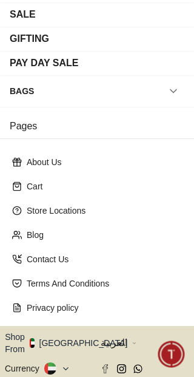
click at [78, 331] on button "Shop From [GEOGRAPHIC_DATA]" at bounding box center [71, 343] width 132 height 24
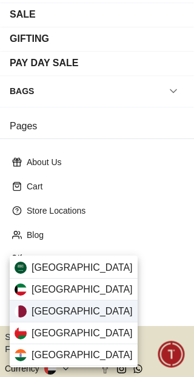
click at [81, 310] on div "[GEOGRAPHIC_DATA]" at bounding box center [74, 312] width 128 height 22
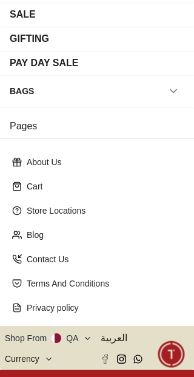
scroll to position [225, 0]
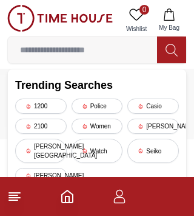
click at [19, 199] on icon at bounding box center [14, 196] width 15 height 15
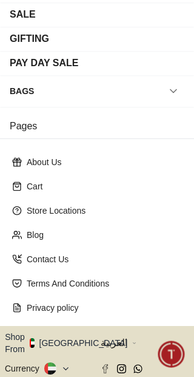
click at [70, 331] on button "Shop From [GEOGRAPHIC_DATA]" at bounding box center [71, 343] width 132 height 24
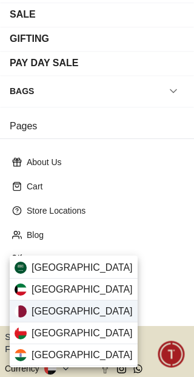
click at [76, 315] on div "[GEOGRAPHIC_DATA]" at bounding box center [74, 312] width 128 height 22
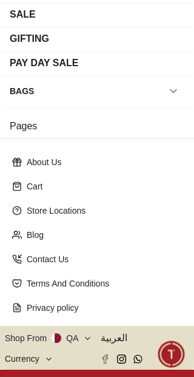
scroll to position [225, 0]
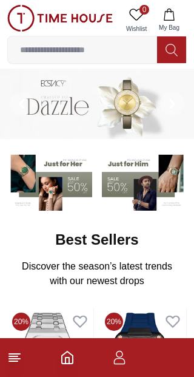
click at [21, 372] on footer at bounding box center [97, 357] width 194 height 39
click at [15, 359] on line at bounding box center [14, 359] width 11 height 0
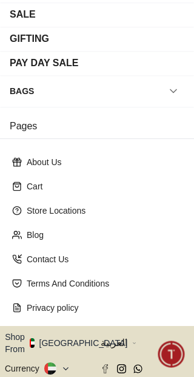
click at [73, 331] on button "Shop From [GEOGRAPHIC_DATA]" at bounding box center [71, 343] width 132 height 24
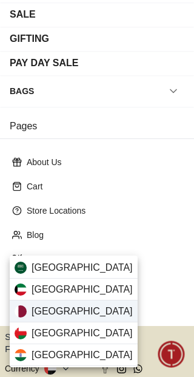
click at [60, 311] on div "[GEOGRAPHIC_DATA]" at bounding box center [74, 312] width 128 height 22
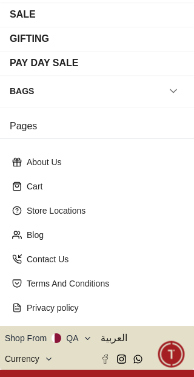
scroll to position [225, 0]
